Goal: Navigation & Orientation: Go to known website

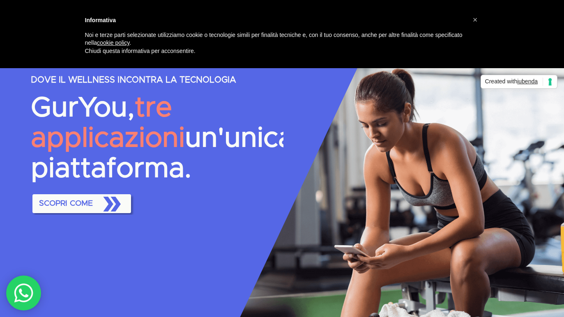
click at [475, 18] on span "×" at bounding box center [475, 19] width 5 height 9
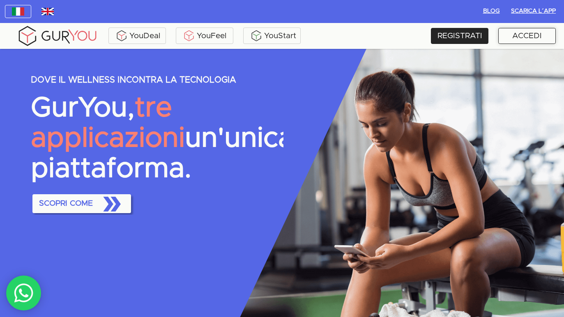
click at [524, 35] on div "ACCEDI" at bounding box center [527, 36] width 58 height 16
click at [526, 29] on div "ACCEDI" at bounding box center [527, 36] width 58 height 16
click at [519, 39] on div "ACCEDI" at bounding box center [527, 36] width 58 height 16
click at [511, 36] on div "ACCEDI" at bounding box center [527, 36] width 58 height 16
